Goal: Transaction & Acquisition: Purchase product/service

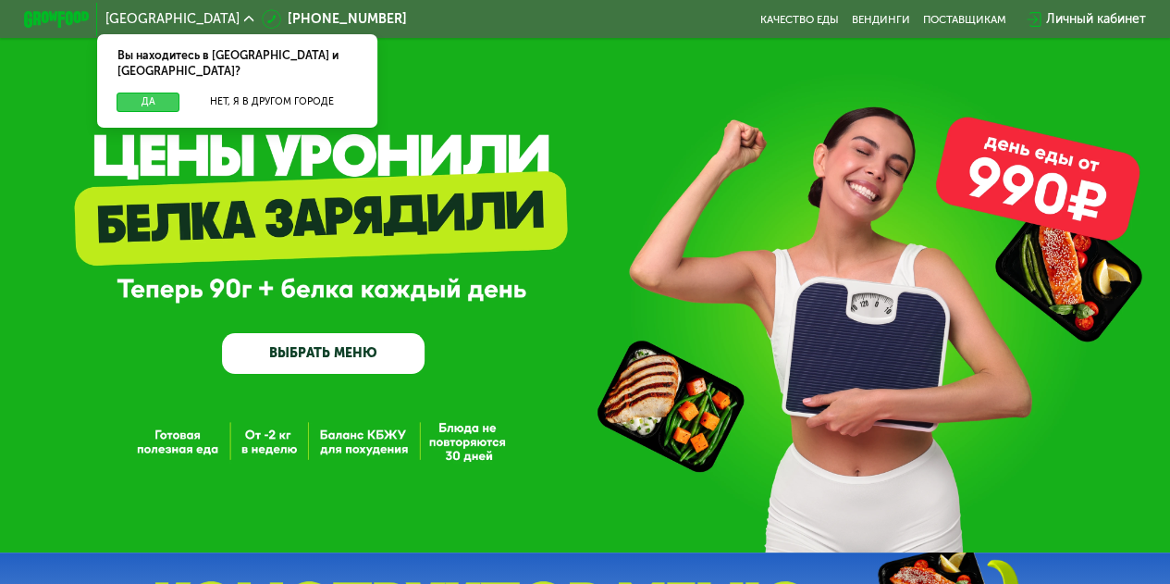
click at [154, 93] on button "Да" at bounding box center [148, 102] width 63 height 19
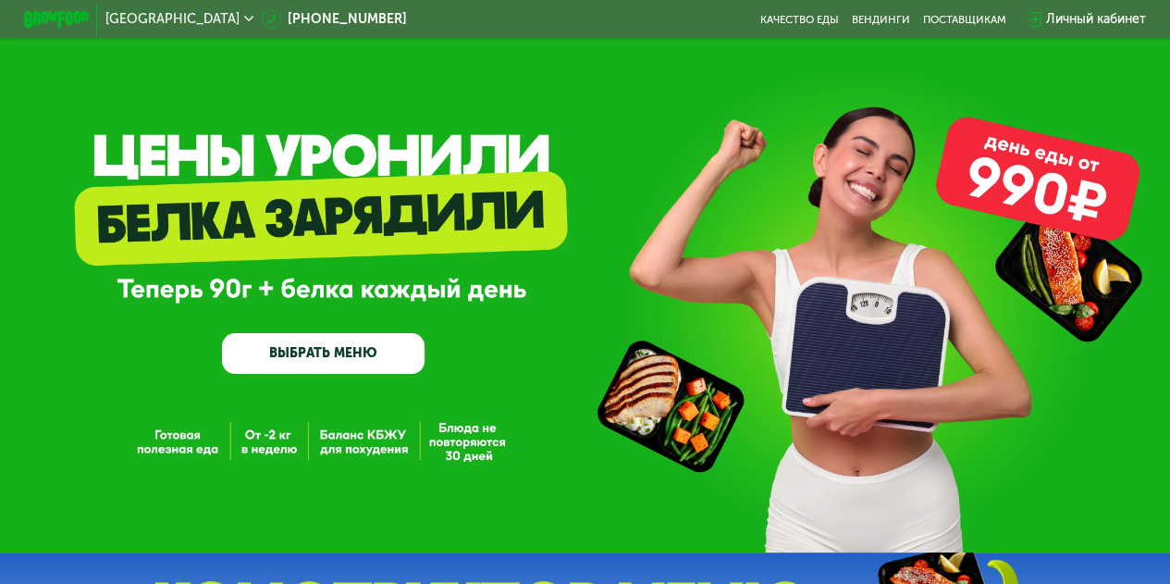
click at [303, 357] on link "ВЫБРАТЬ МЕНЮ" at bounding box center [323, 353] width 203 height 41
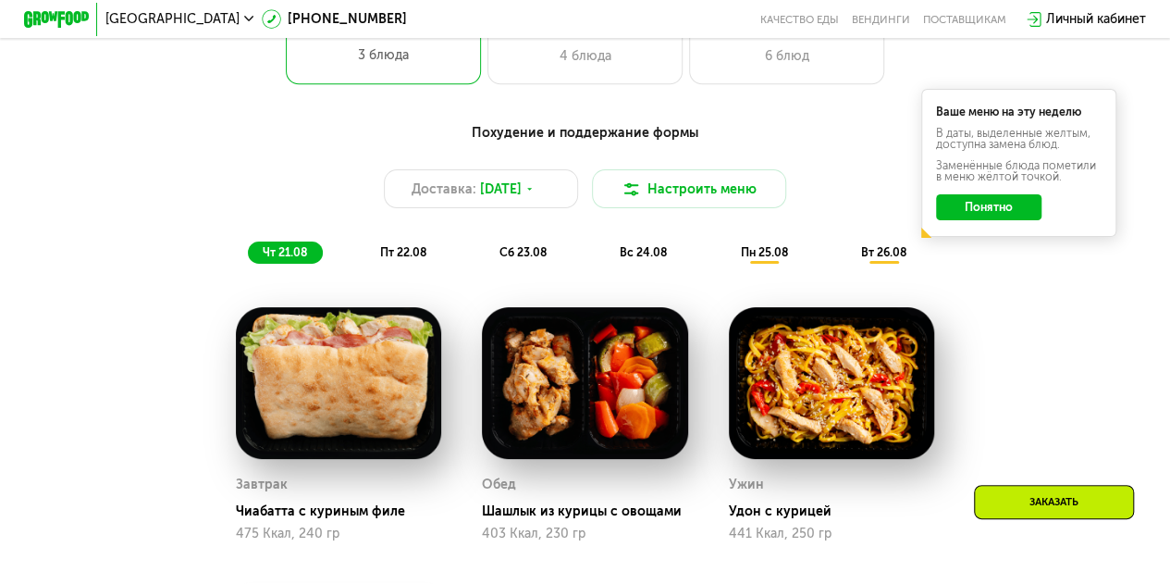
scroll to position [901, 0]
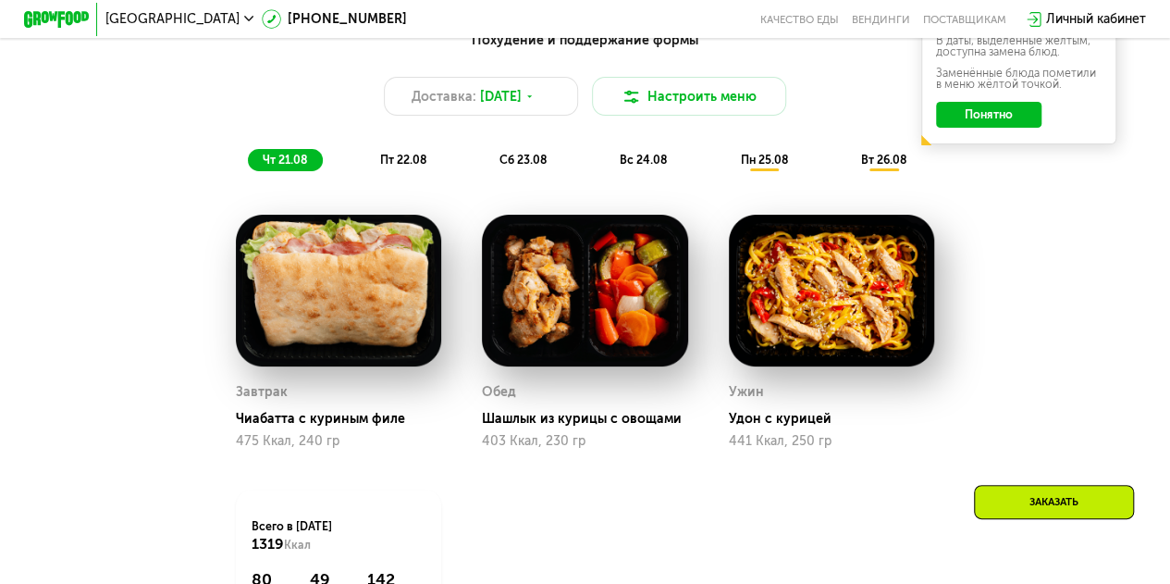
click at [392, 167] on span "пт 22.08" at bounding box center [403, 160] width 46 height 14
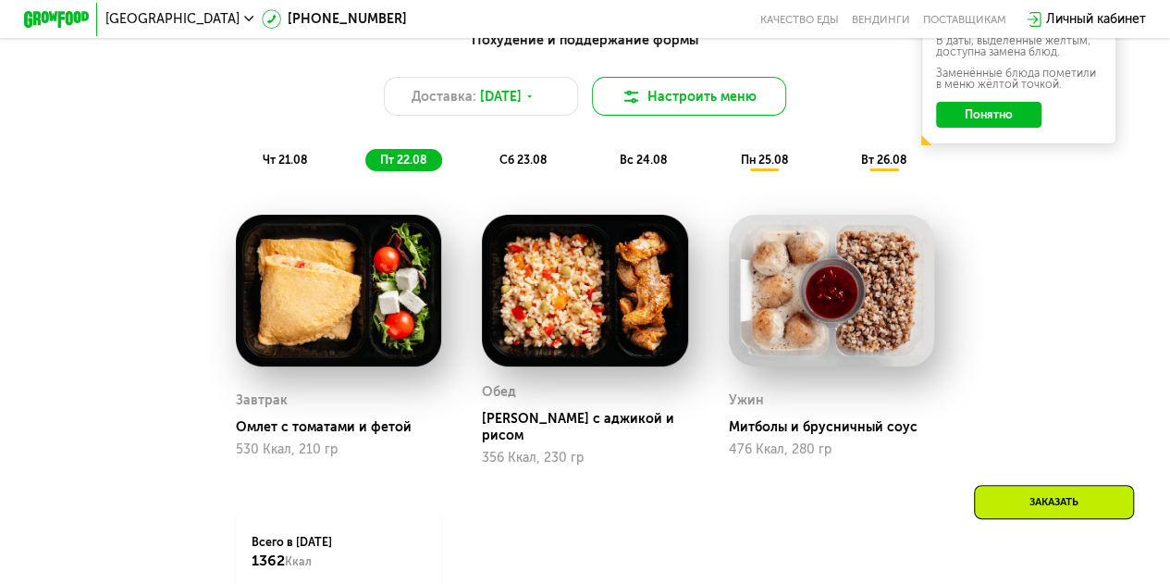
click at [649, 105] on button "Настроить меню" at bounding box center [689, 96] width 195 height 39
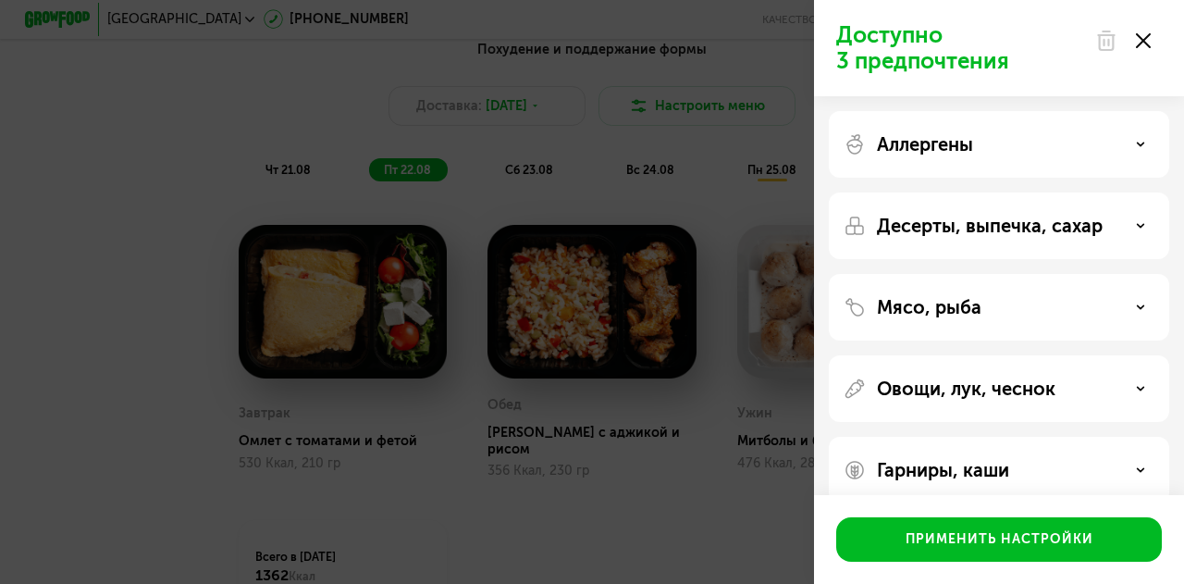
click at [1153, 43] on div at bounding box center [1123, 40] width 78 height 37
click at [1139, 38] on icon at bounding box center [1143, 40] width 15 height 15
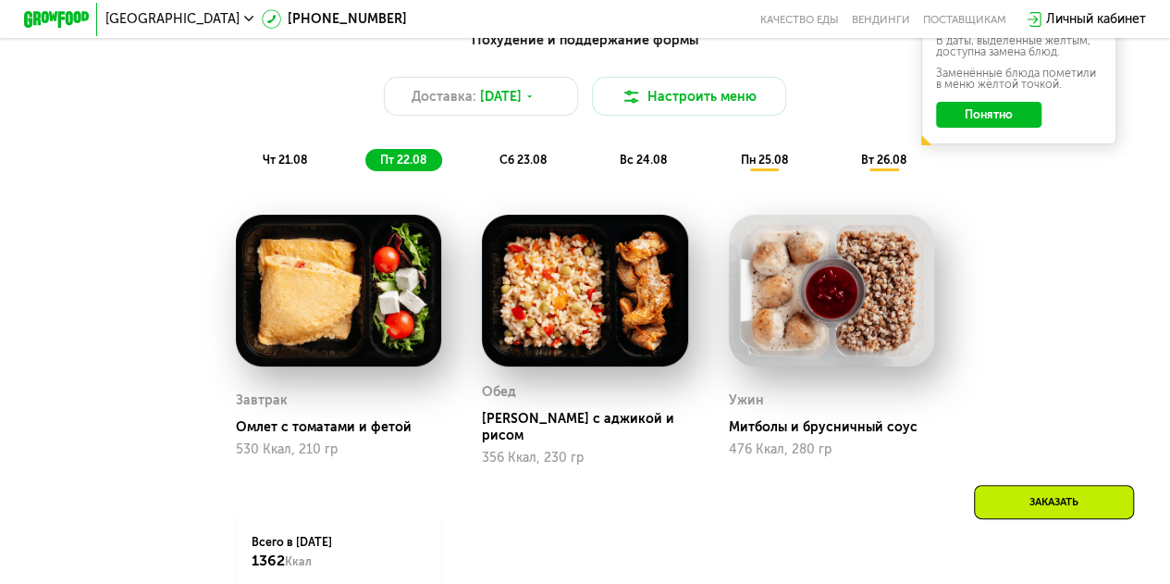
click at [535, 163] on span "сб 23.08" at bounding box center [523, 160] width 47 height 14
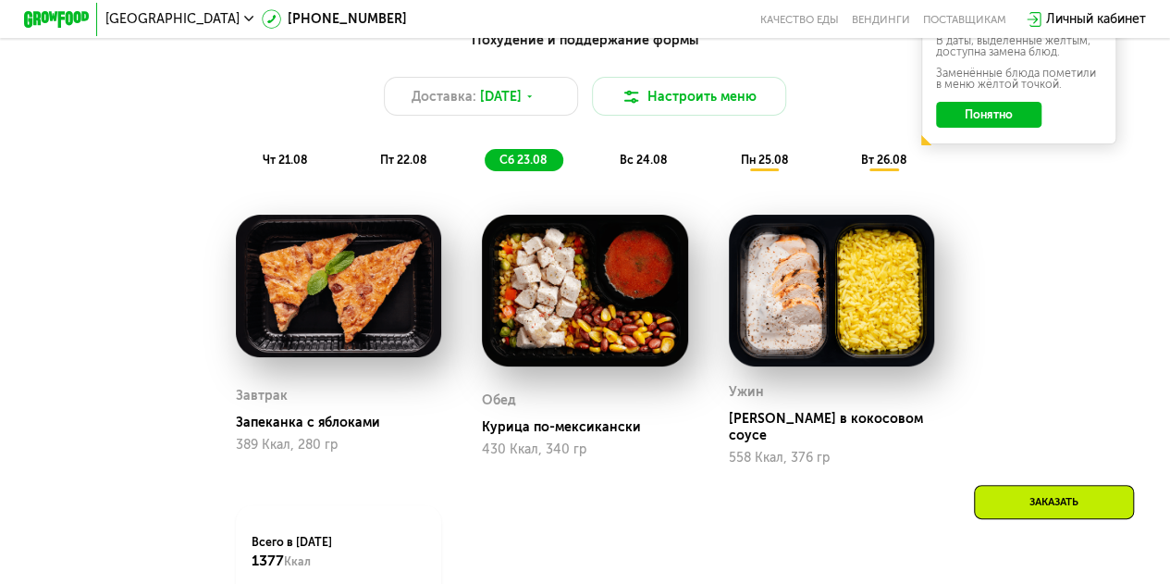
click at [638, 167] on span "вс 24.08" at bounding box center [643, 160] width 47 height 14
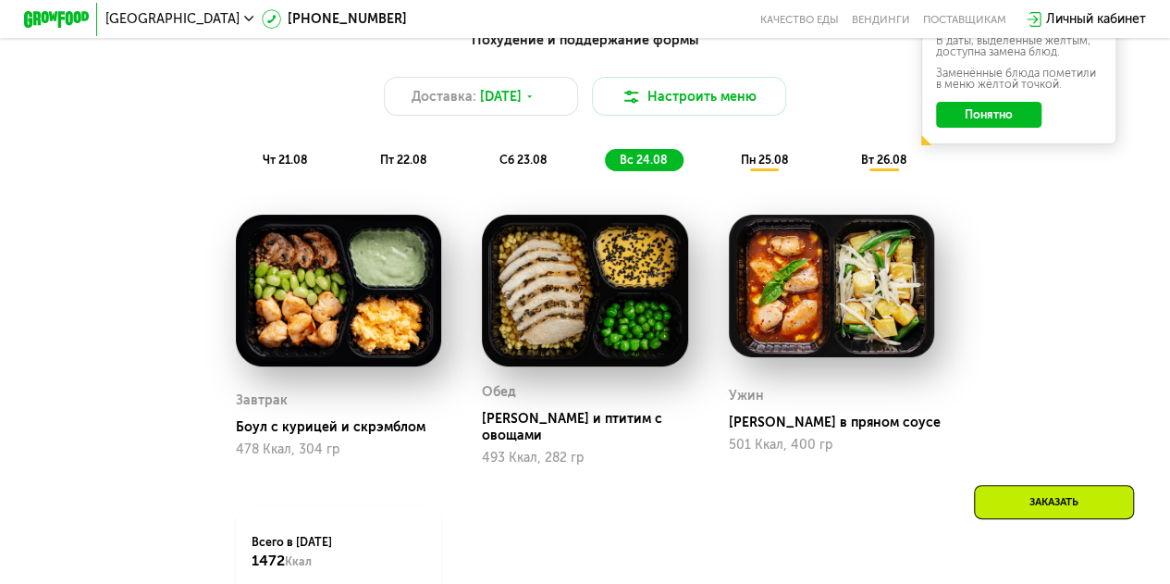
click at [760, 167] on span "пн 25.08" at bounding box center [763, 160] width 47 height 14
